Goal: Task Accomplishment & Management: Manage account settings

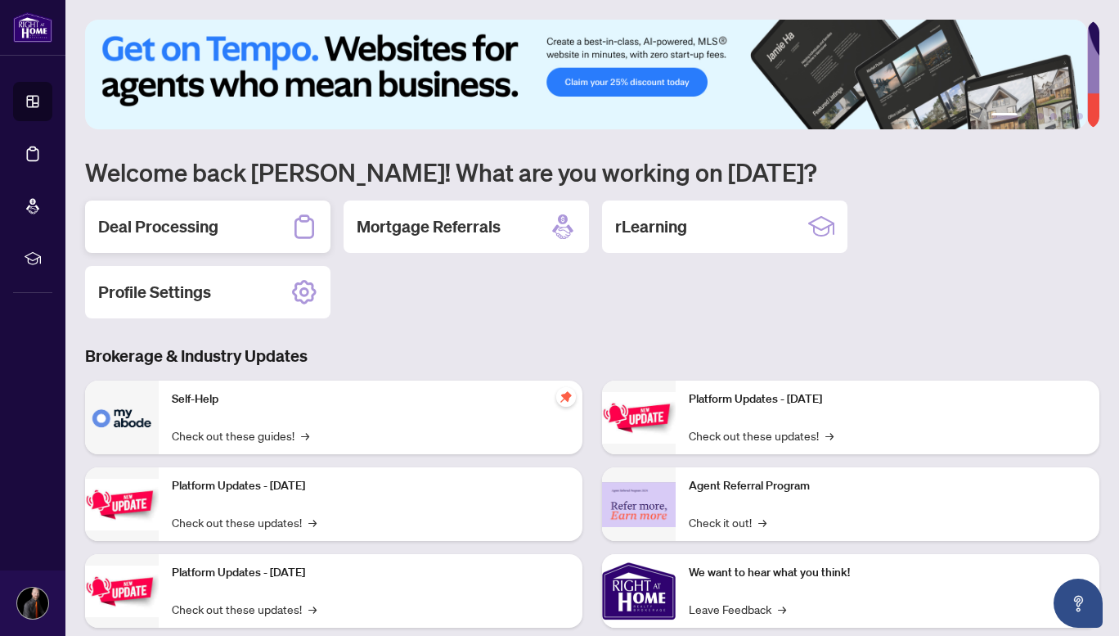
click at [190, 225] on h2 "Deal Processing" at bounding box center [158, 226] width 120 height 23
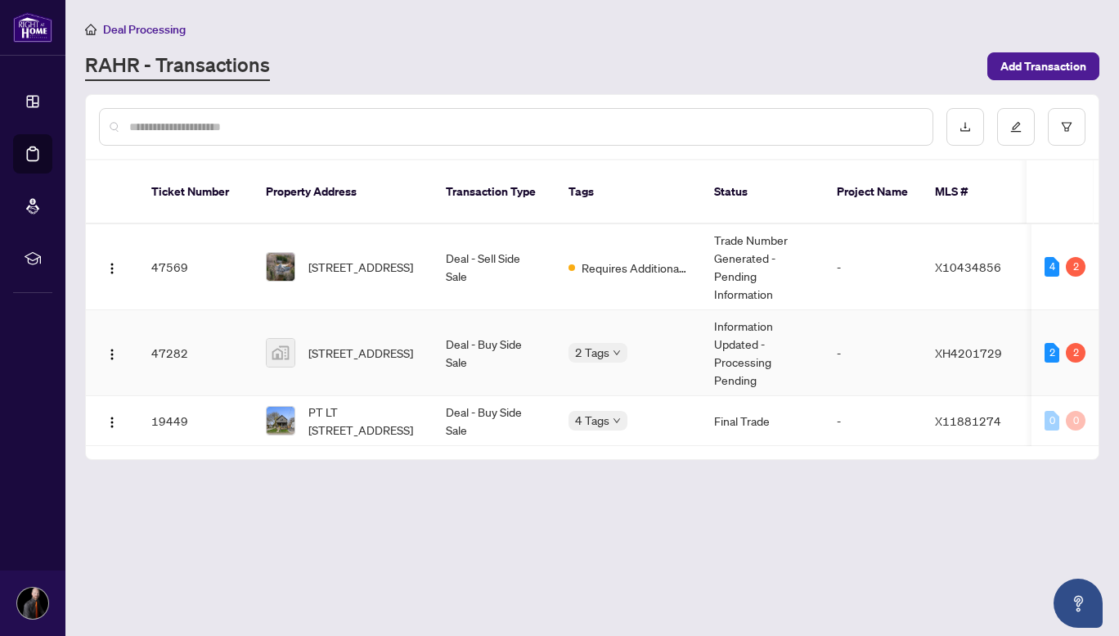
click at [166, 332] on td "47282" at bounding box center [195, 353] width 115 height 86
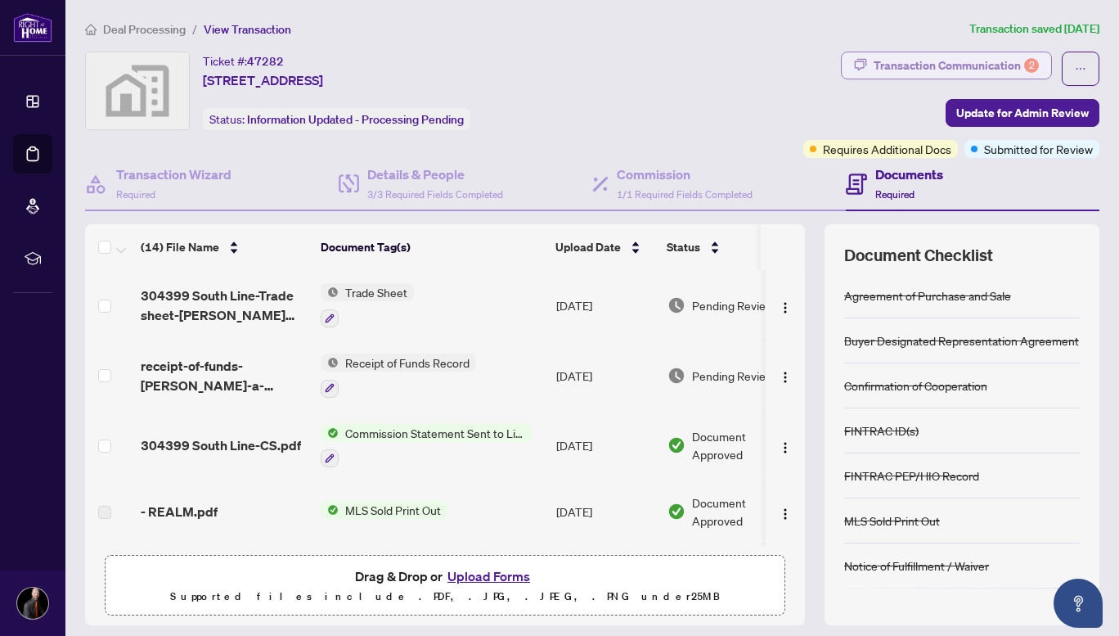
click at [971, 67] on div "Transaction Communication 2" at bounding box center [956, 65] width 165 height 26
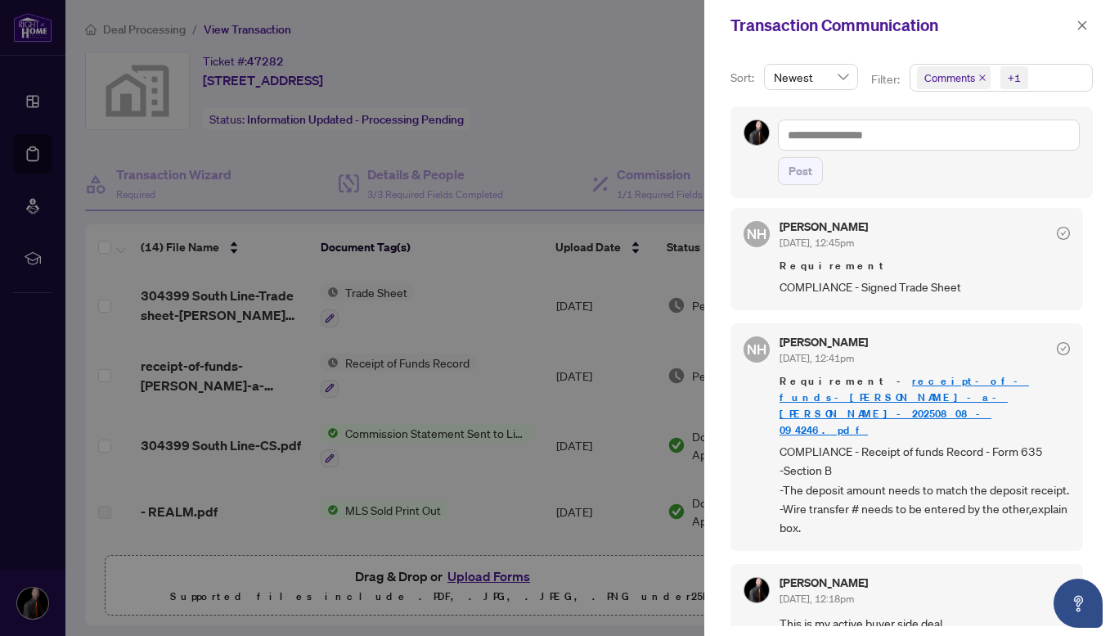
scroll to position [355, 0]
click at [1058, 335] on div at bounding box center [1063, 345] width 13 height 21
click at [1057, 340] on icon "check-circle" at bounding box center [1063, 346] width 13 height 13
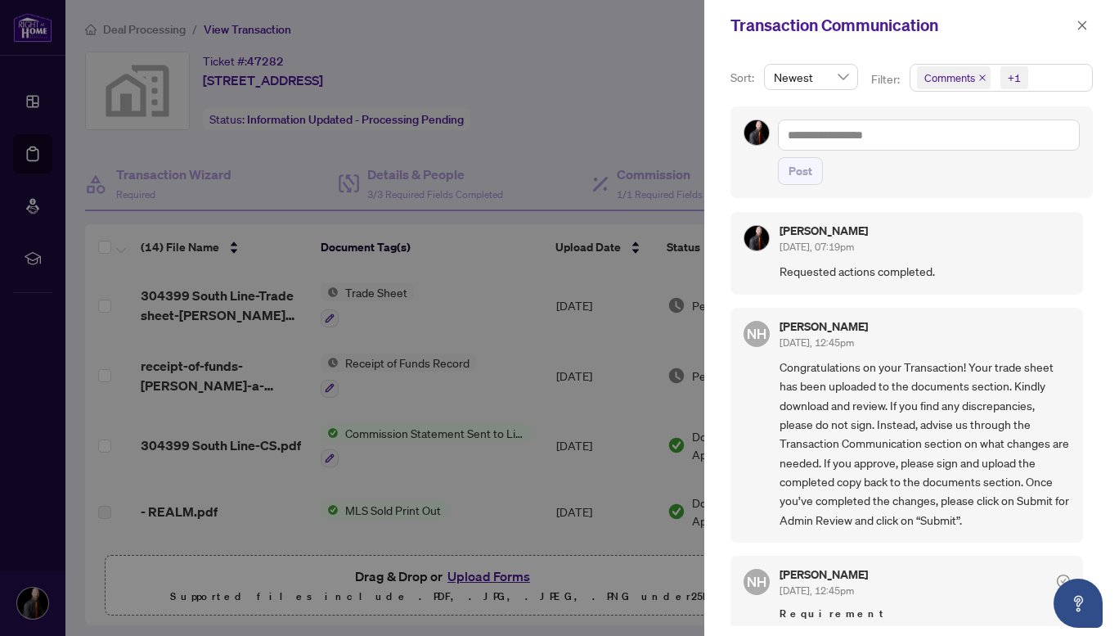
scroll to position [0, 0]
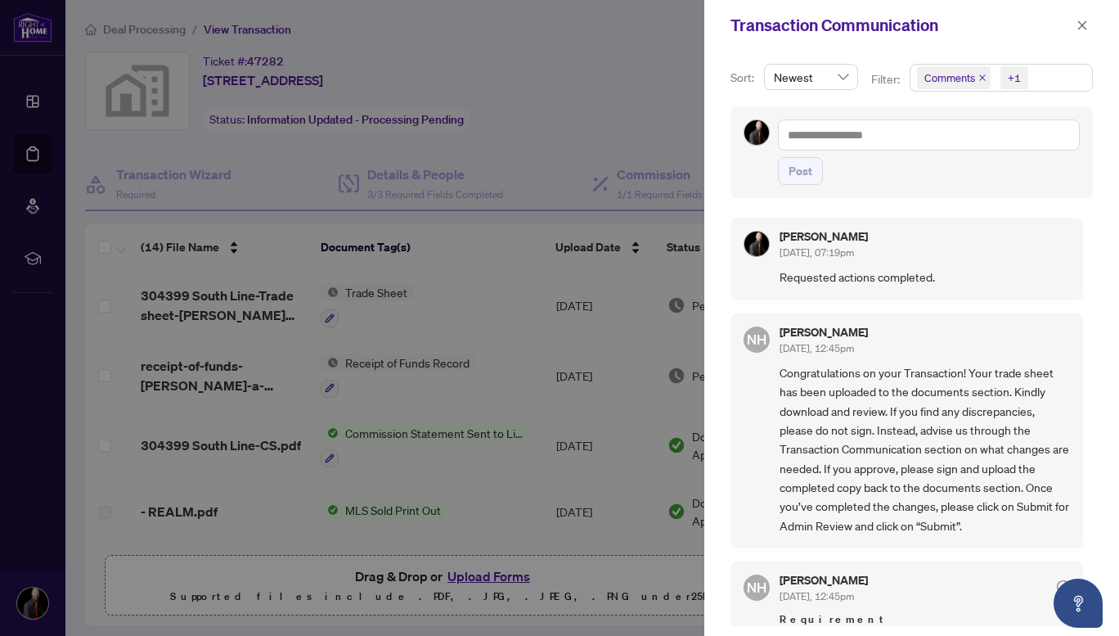
click at [586, 42] on div at bounding box center [559, 318] width 1119 height 636
click at [1082, 16] on span "button" at bounding box center [1082, 25] width 11 height 26
